Goal: Information Seeking & Learning: Learn about a topic

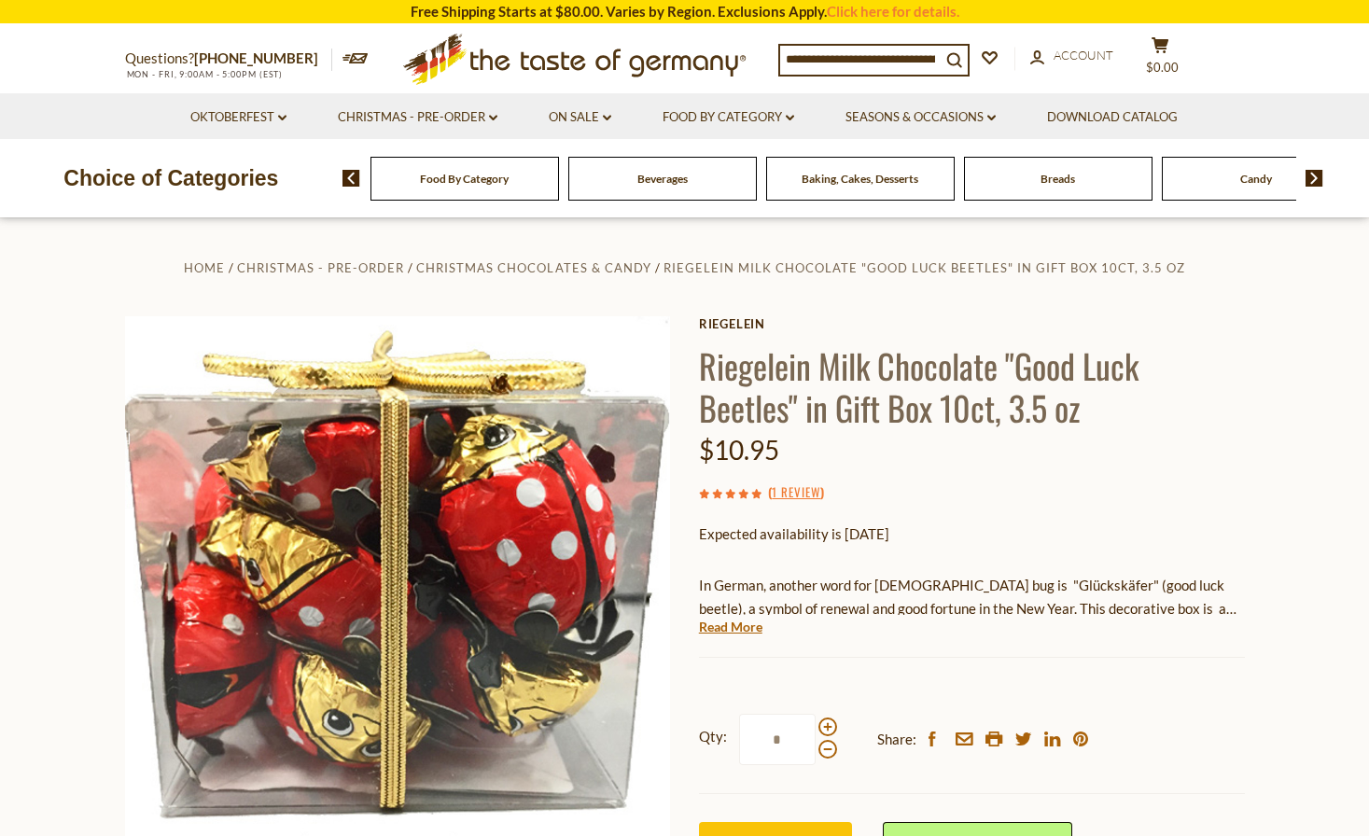
click at [730, 630] on link "Read More" at bounding box center [730, 627] width 63 height 19
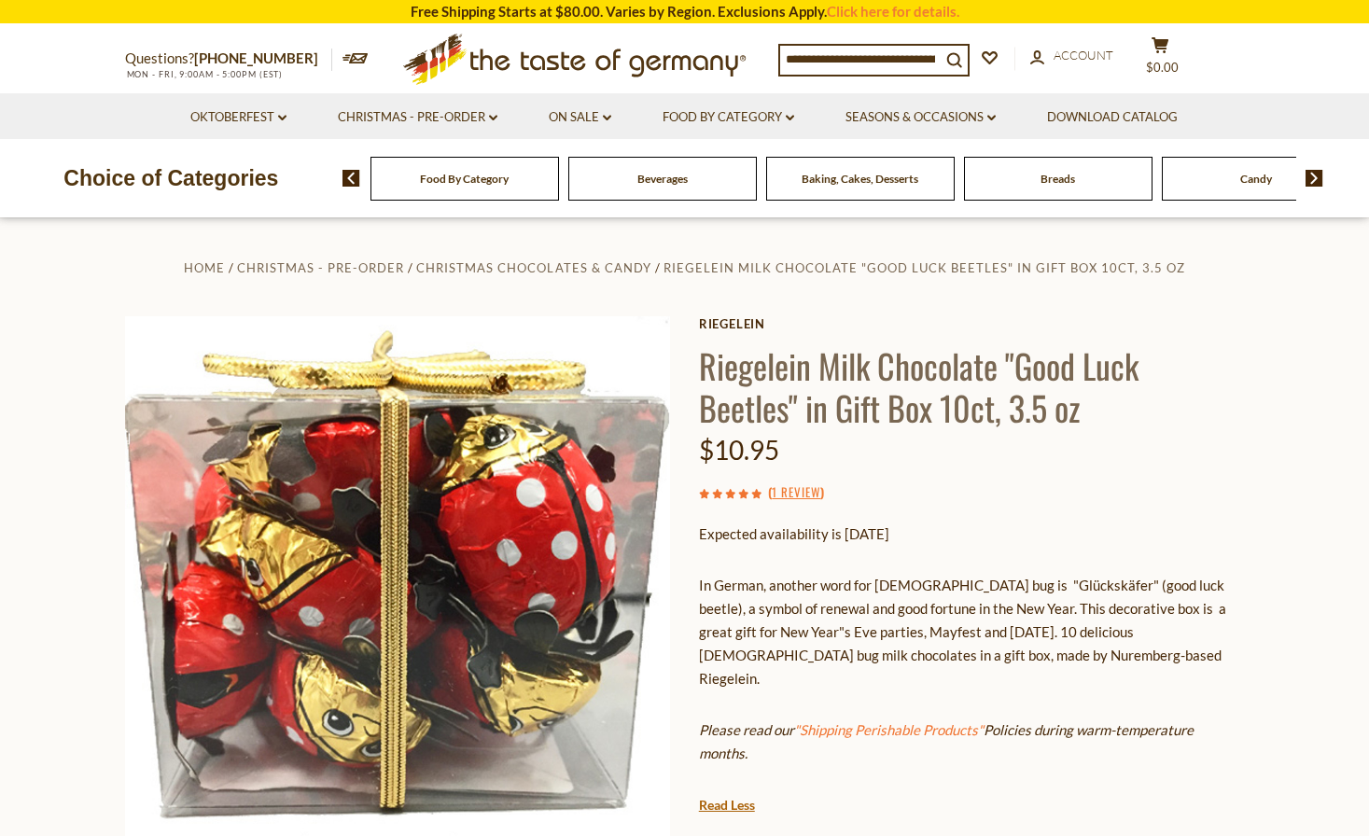
click at [903, 613] on p "In German, another word for [DEMOGRAPHIC_DATA] bug is "Glückskäfer" (good luck …" at bounding box center [972, 632] width 546 height 117
click at [919, 607] on p "In German, another word for [DEMOGRAPHIC_DATA] bug is "Glückskäfer" (good luck …" at bounding box center [972, 632] width 546 height 117
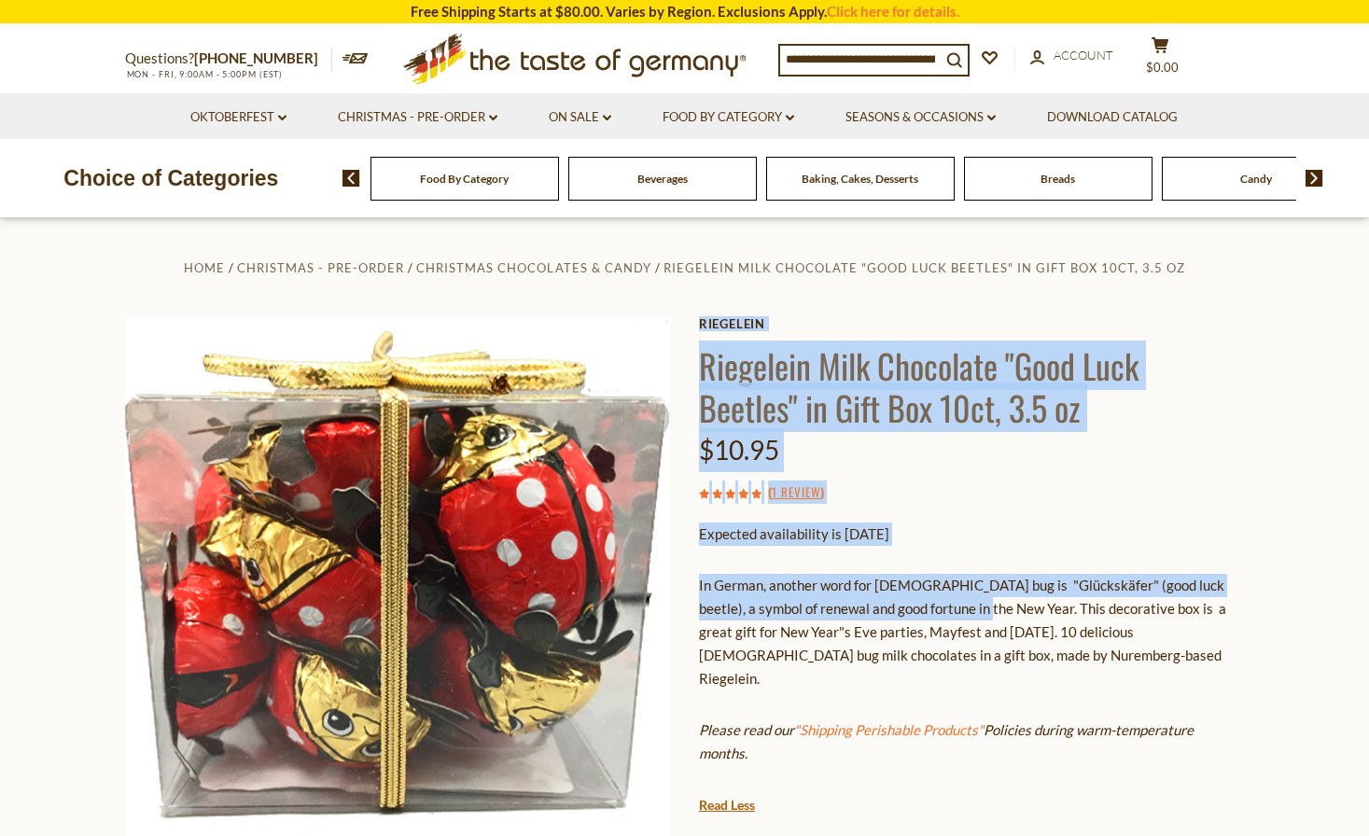
drag, startPoint x: 958, startPoint y: 609, endPoint x: 696, endPoint y: 589, distance: 262.9
click at [696, 589] on div "Home Christmas - PRE-ORDER Christmas Chocolates & Candy Riegelein Milk Chocolat…" at bounding box center [684, 675] width 1147 height 838
click at [730, 584] on p "In German, another word for [DEMOGRAPHIC_DATA] bug is "Glückskäfer" (good luck …" at bounding box center [972, 632] width 546 height 117
drag, startPoint x: 695, startPoint y: 583, endPoint x: 962, endPoint y: 606, distance: 267.8
click at [962, 606] on div "Home Christmas - PRE-ORDER Christmas Chocolates & Candy Riegelein Milk Chocolat…" at bounding box center [684, 675] width 1147 height 838
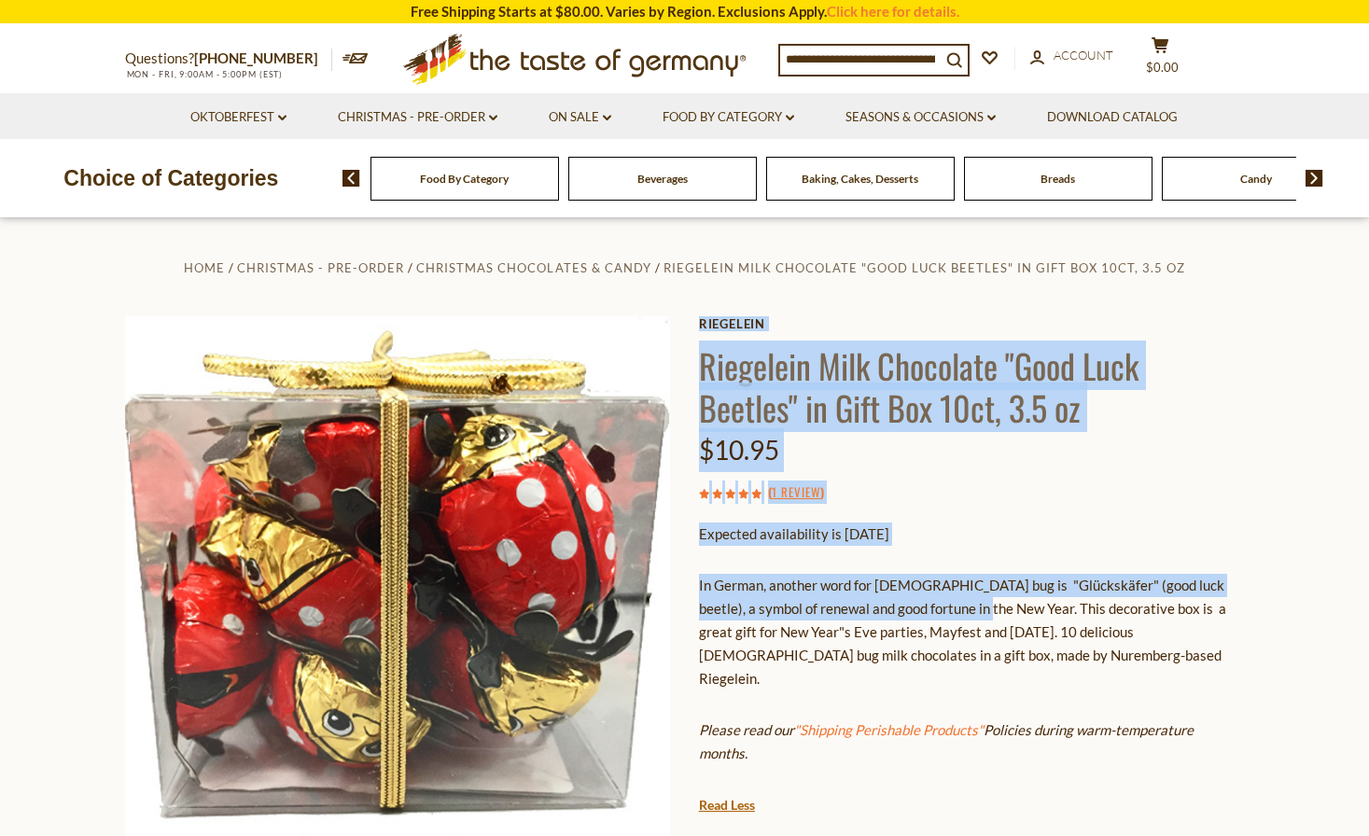
click at [962, 606] on p "In German, another word for [DEMOGRAPHIC_DATA] bug is "Glückskäfer" (good luck …" at bounding box center [972, 632] width 546 height 117
drag, startPoint x: 959, startPoint y: 609, endPoint x: 698, endPoint y: 589, distance: 262.0
click at [697, 589] on div "Home Christmas - PRE-ORDER Christmas Chocolates & Candy Riegelein Milk Chocolat…" at bounding box center [684, 675] width 1147 height 838
click at [744, 617] on p "In German, another word for [DEMOGRAPHIC_DATA] bug is "Glückskäfer" (good luck …" at bounding box center [972, 632] width 546 height 117
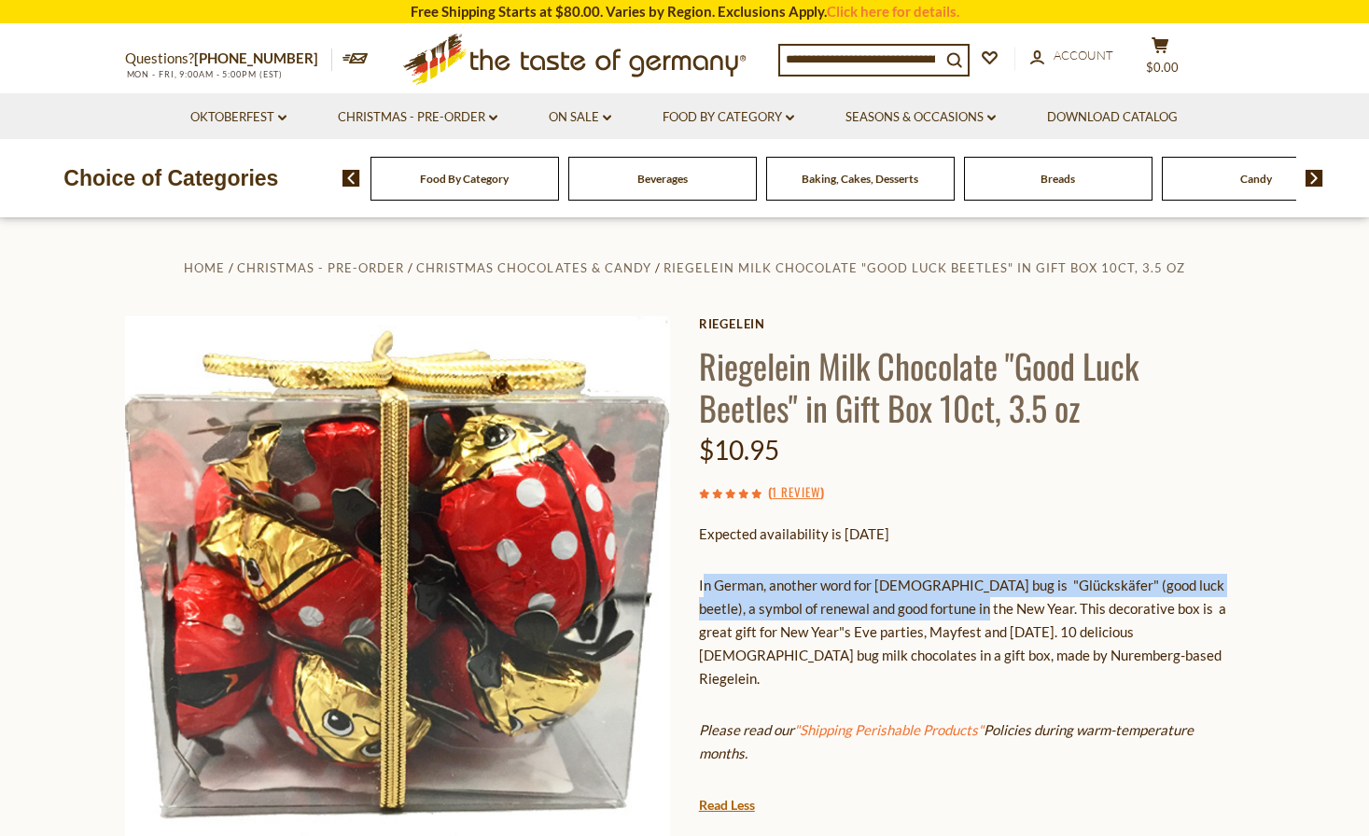
drag, startPoint x: 702, startPoint y: 584, endPoint x: 956, endPoint y: 600, distance: 254.2
click at [956, 600] on p "In German, another word for [DEMOGRAPHIC_DATA] bug is "Glückskäfer" (good luck …" at bounding box center [972, 632] width 546 height 117
copy p "n German, another word for [DEMOGRAPHIC_DATA] bug is "Glückskäfer" (good luck b…"
